Goal: Task Accomplishment & Management: Complete application form

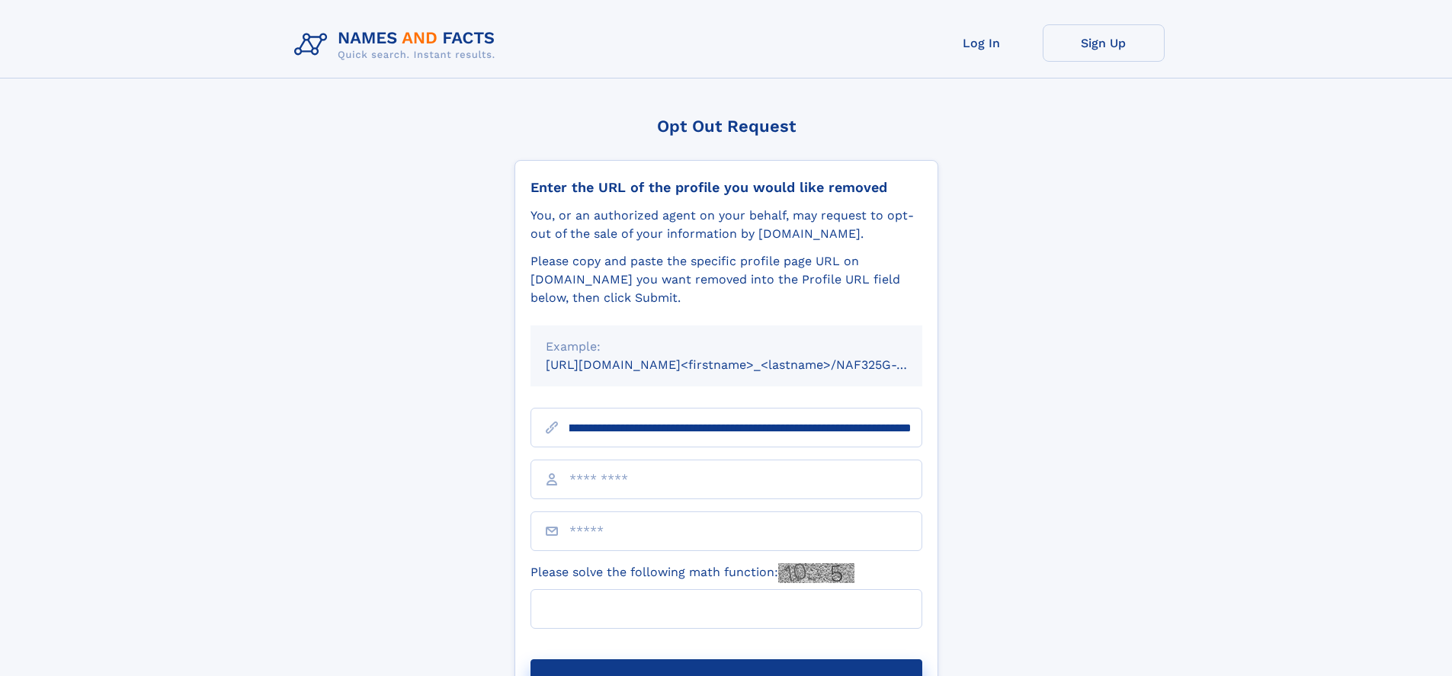
scroll to position [0, 240]
type input "**********"
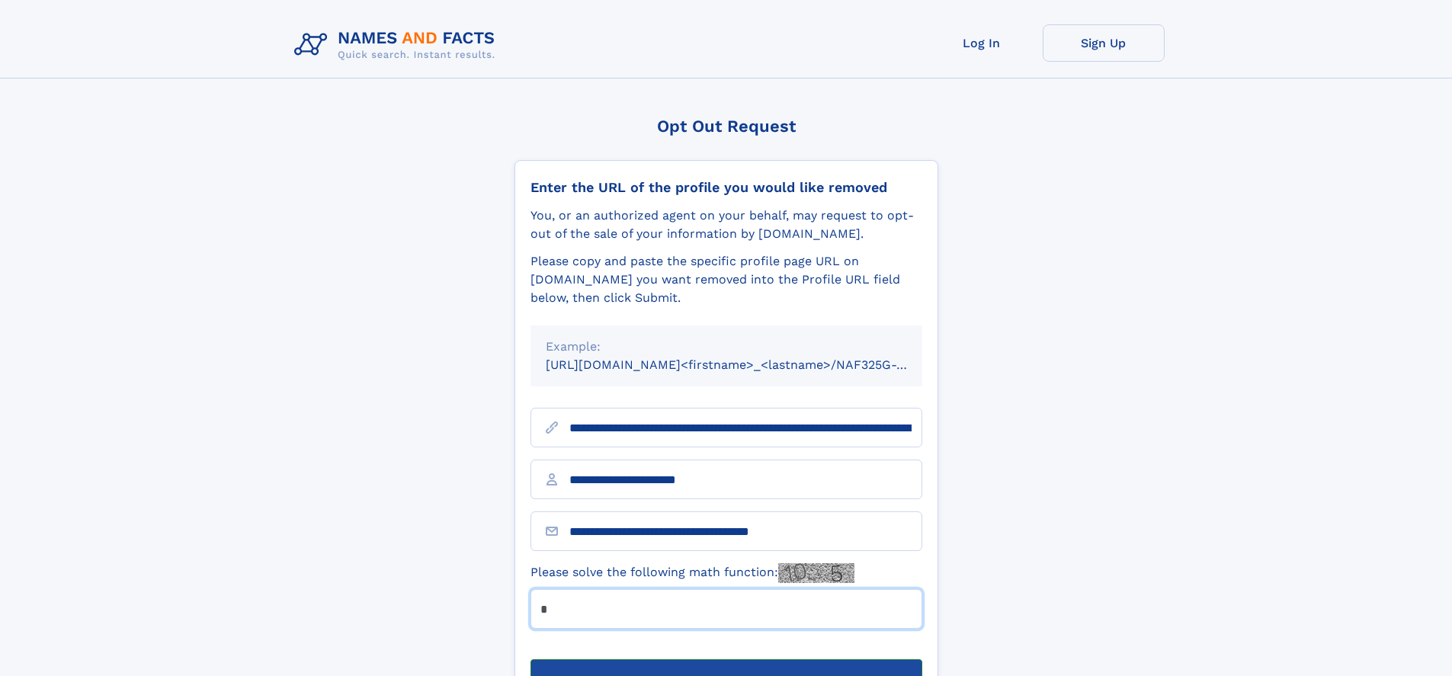
type input "*"
click at [725, 659] on button "Submit Opt Out Request" at bounding box center [726, 683] width 392 height 49
